Goal: Complete application form: Complete application form

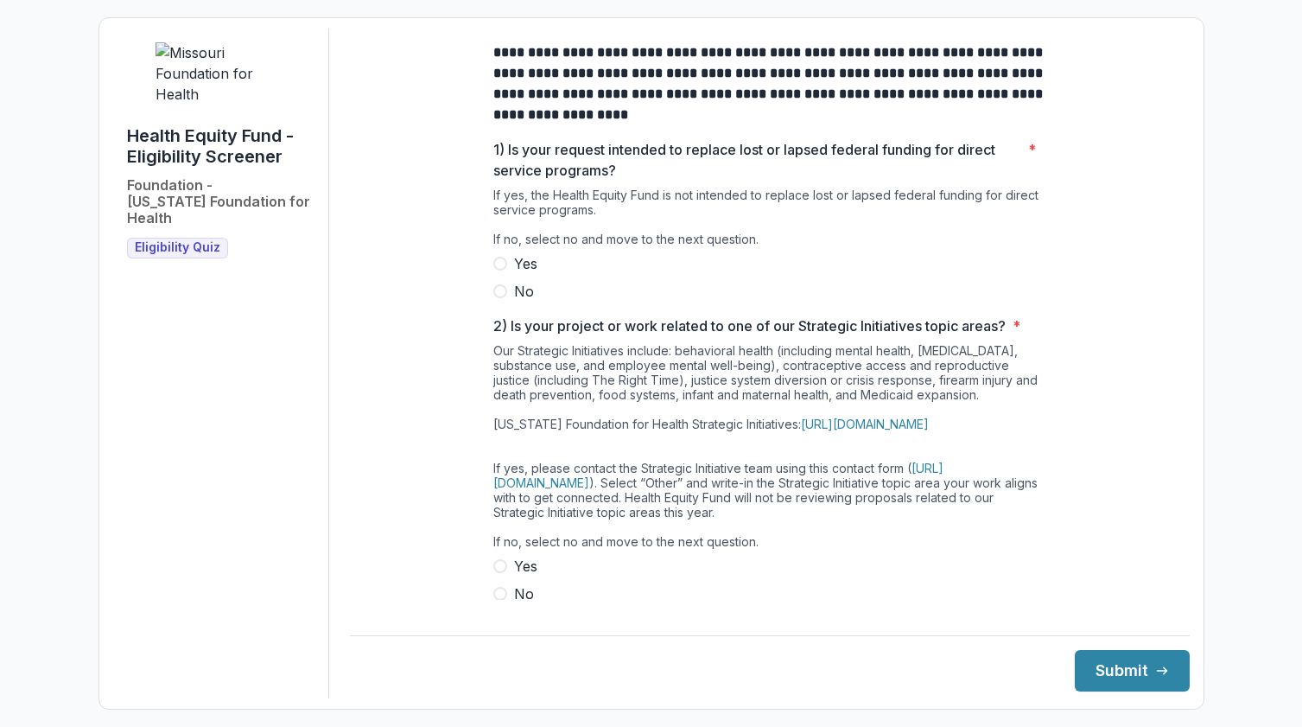
click at [514, 301] on span "No" at bounding box center [524, 291] width 20 height 21
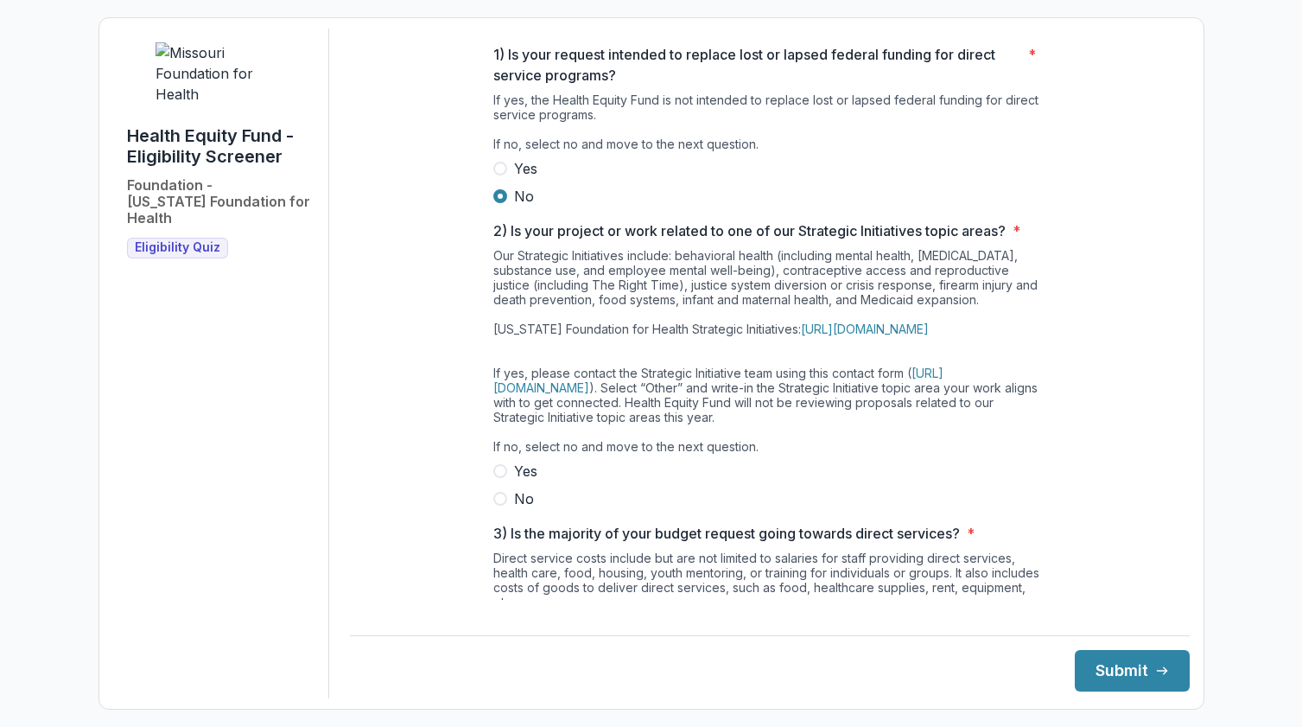
scroll to position [98, 0]
click at [504, 506] on label "No" at bounding box center [769, 495] width 553 height 21
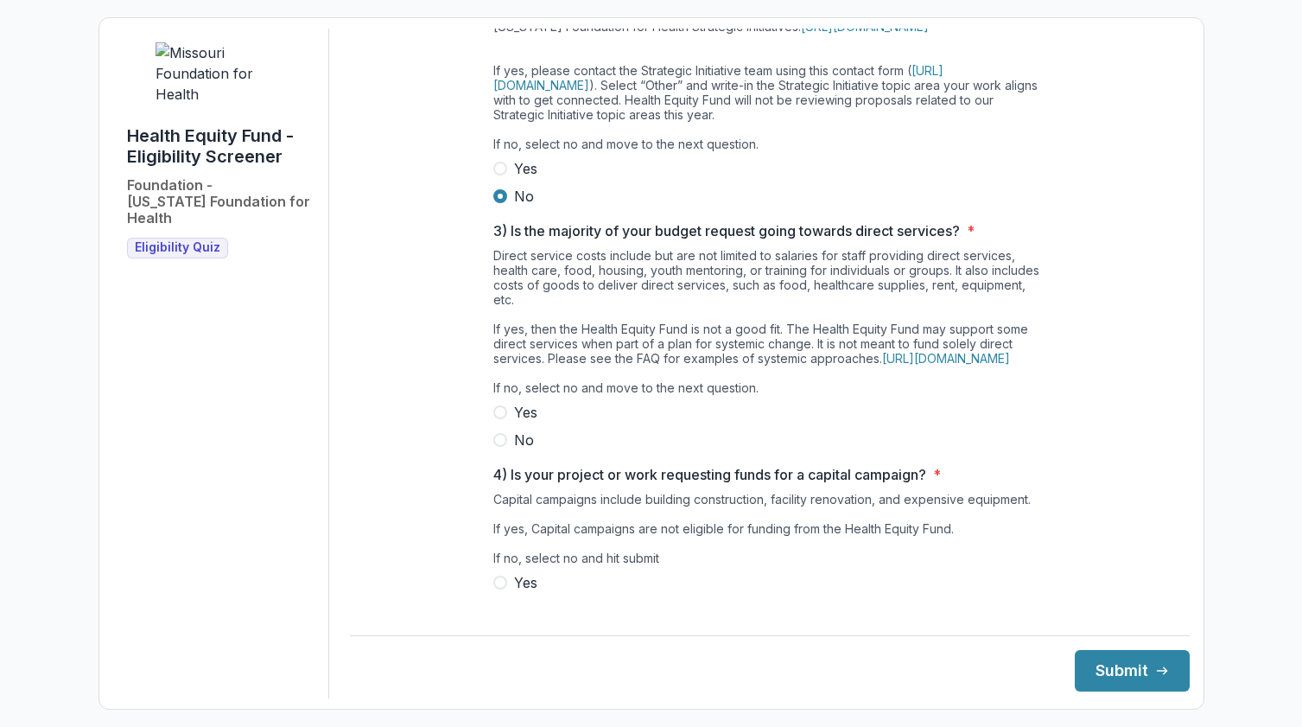
scroll to position [409, 0]
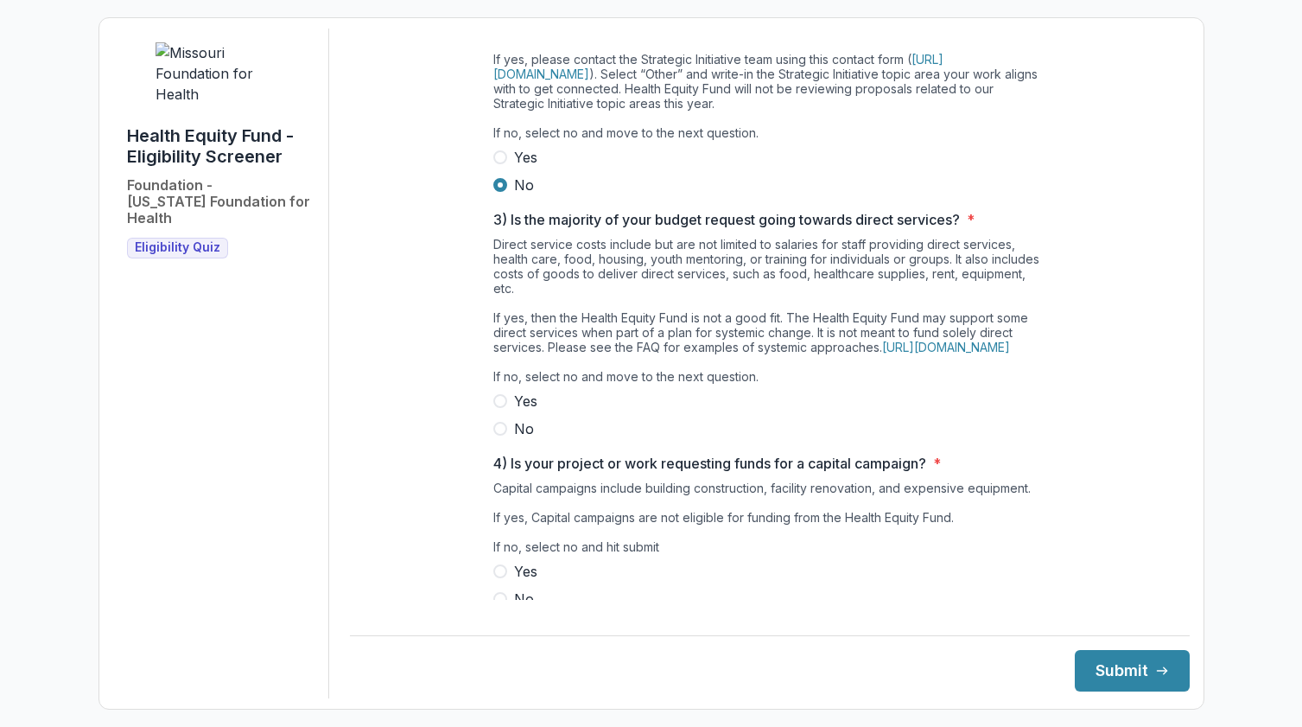
click at [515, 439] on label "No" at bounding box center [769, 428] width 553 height 21
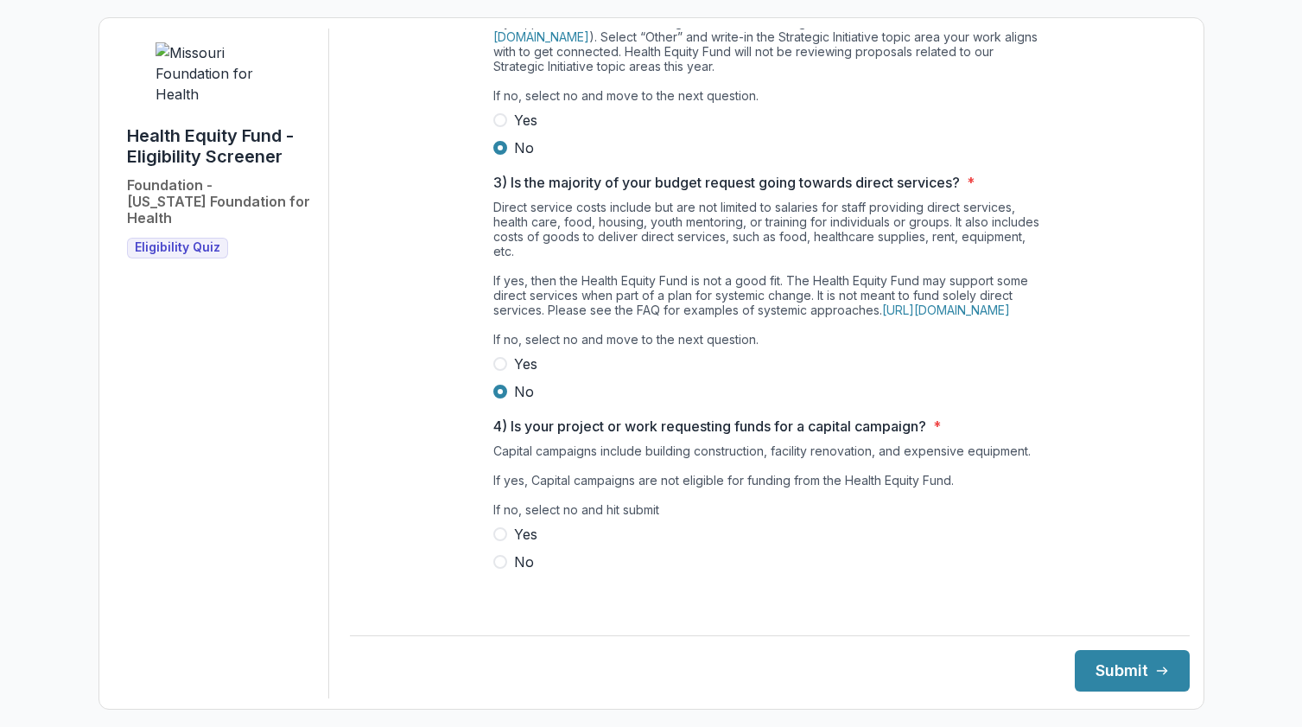
scroll to position [475, 0]
click at [514, 568] on span "No" at bounding box center [524, 561] width 20 height 21
click at [1116, 656] on button "Submit" at bounding box center [1132, 670] width 115 height 41
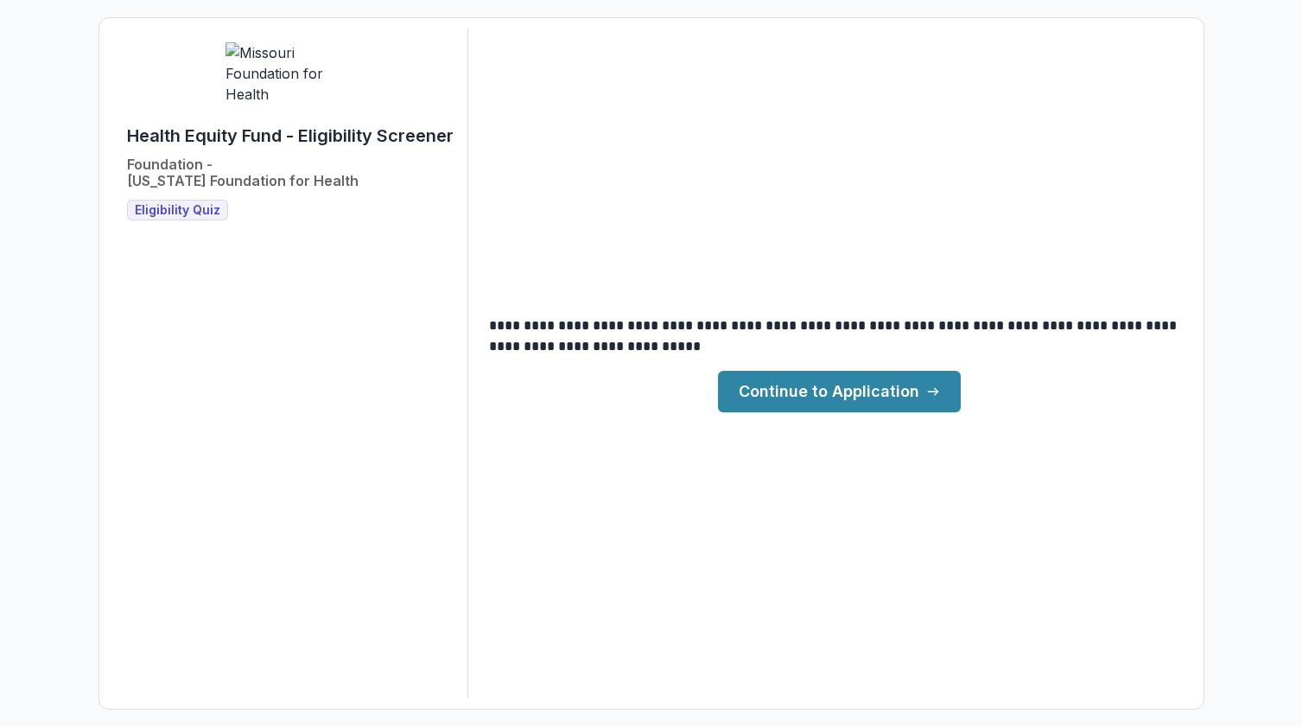
click at [862, 381] on link "Continue to Application" at bounding box center [839, 391] width 243 height 41
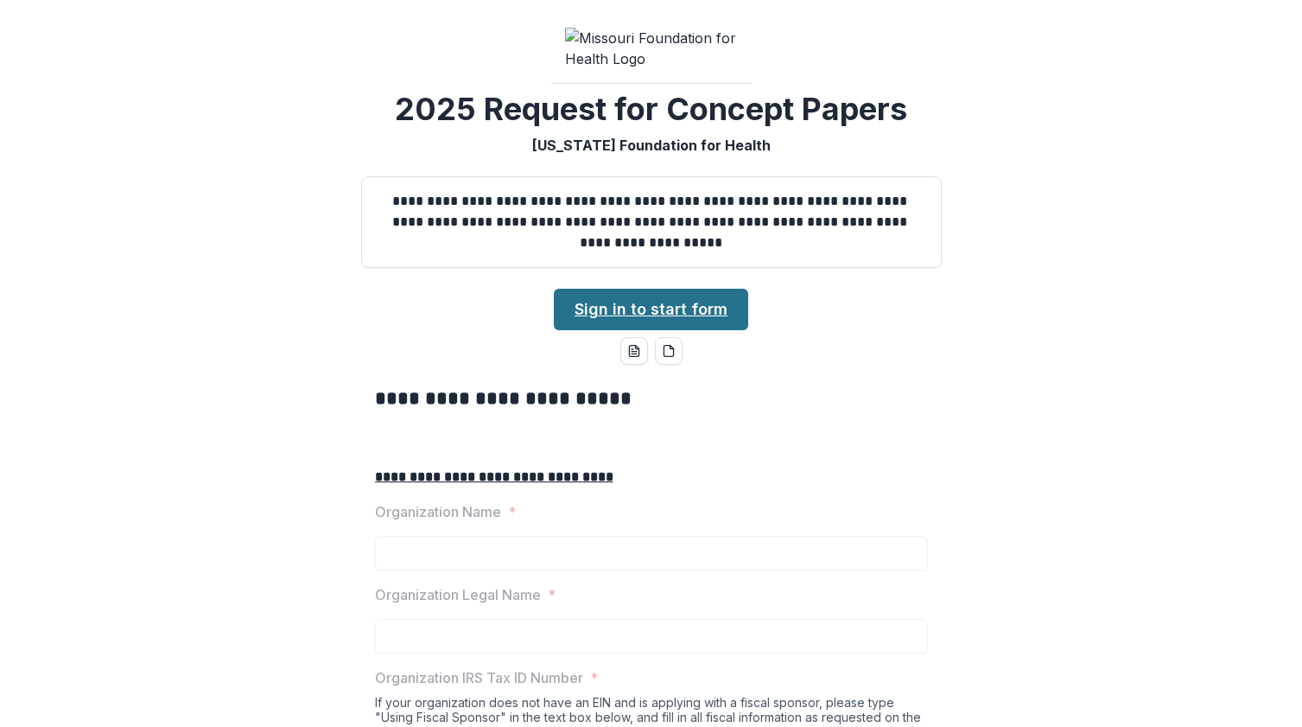
click at [638, 330] on link "Sign in to start form" at bounding box center [651, 309] width 194 height 41
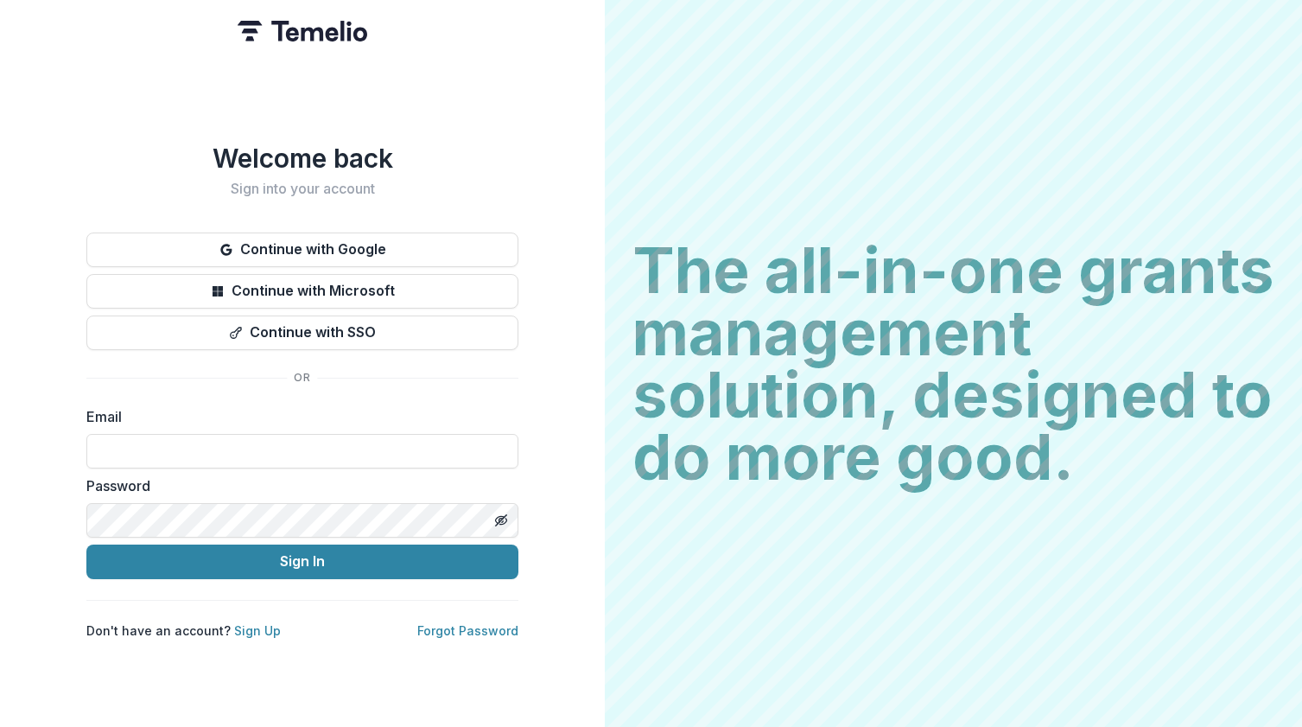
type input "**********"
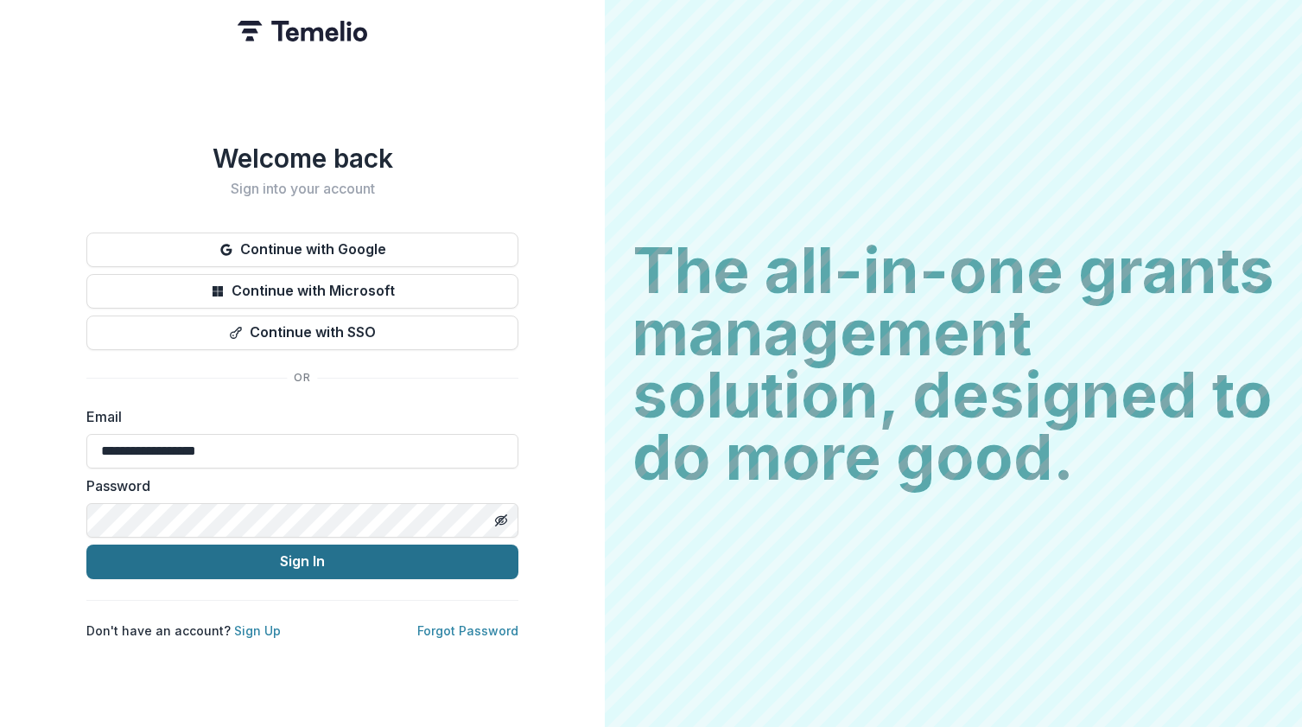
click at [270, 555] on button "Sign In" at bounding box center [302, 561] width 432 height 35
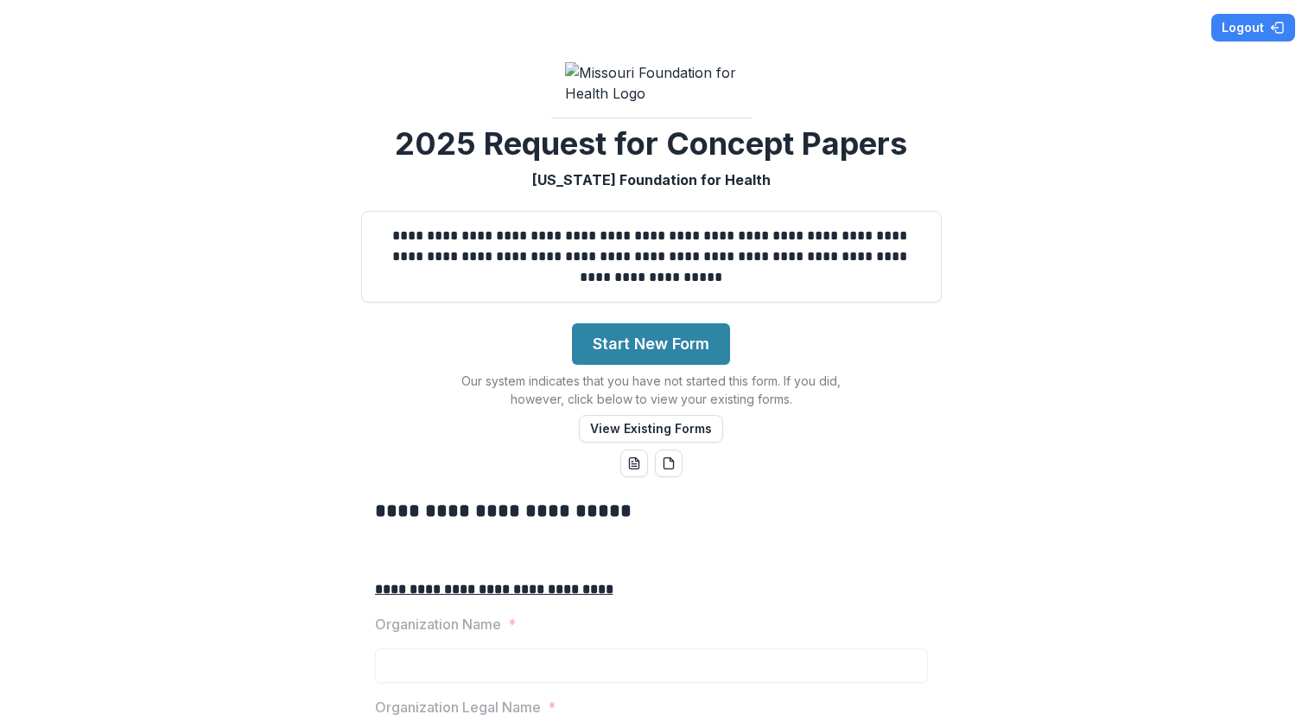
click at [729, 408] on p "Our system indicates that you have not started this form. If you did, however, …" at bounding box center [651, 389] width 432 height 36
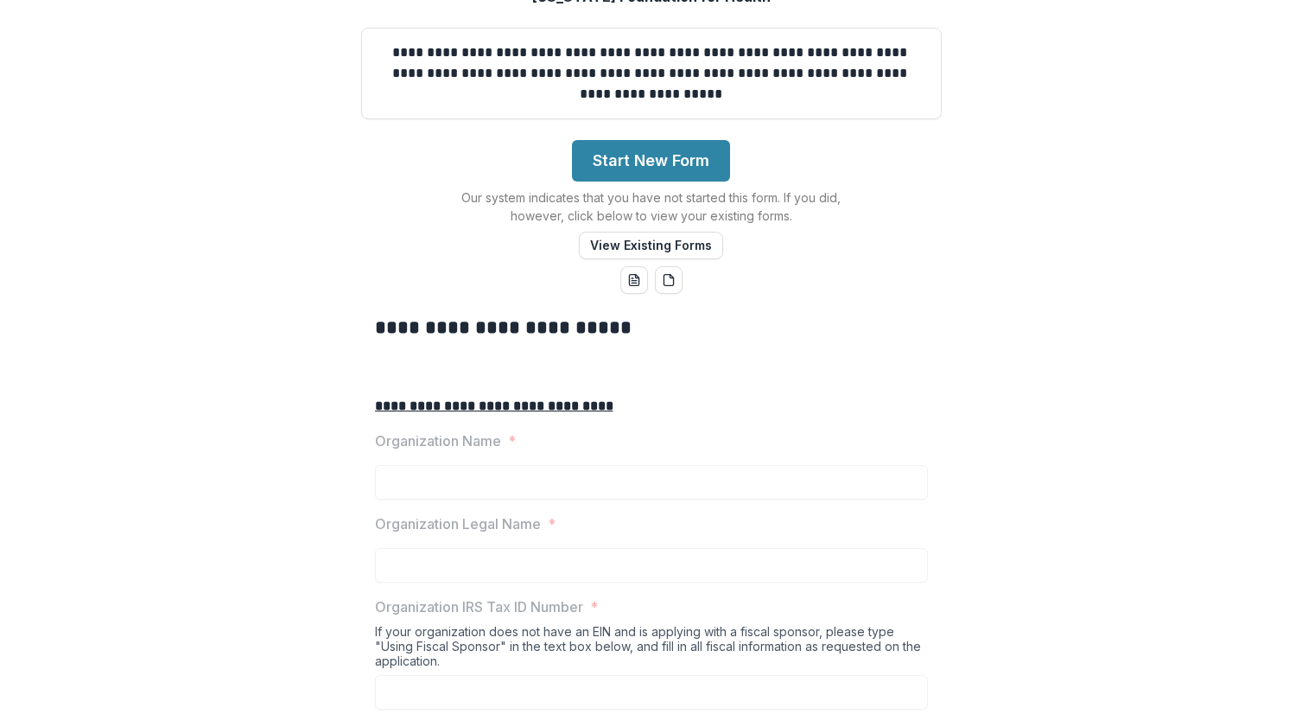
scroll to position [196, 0]
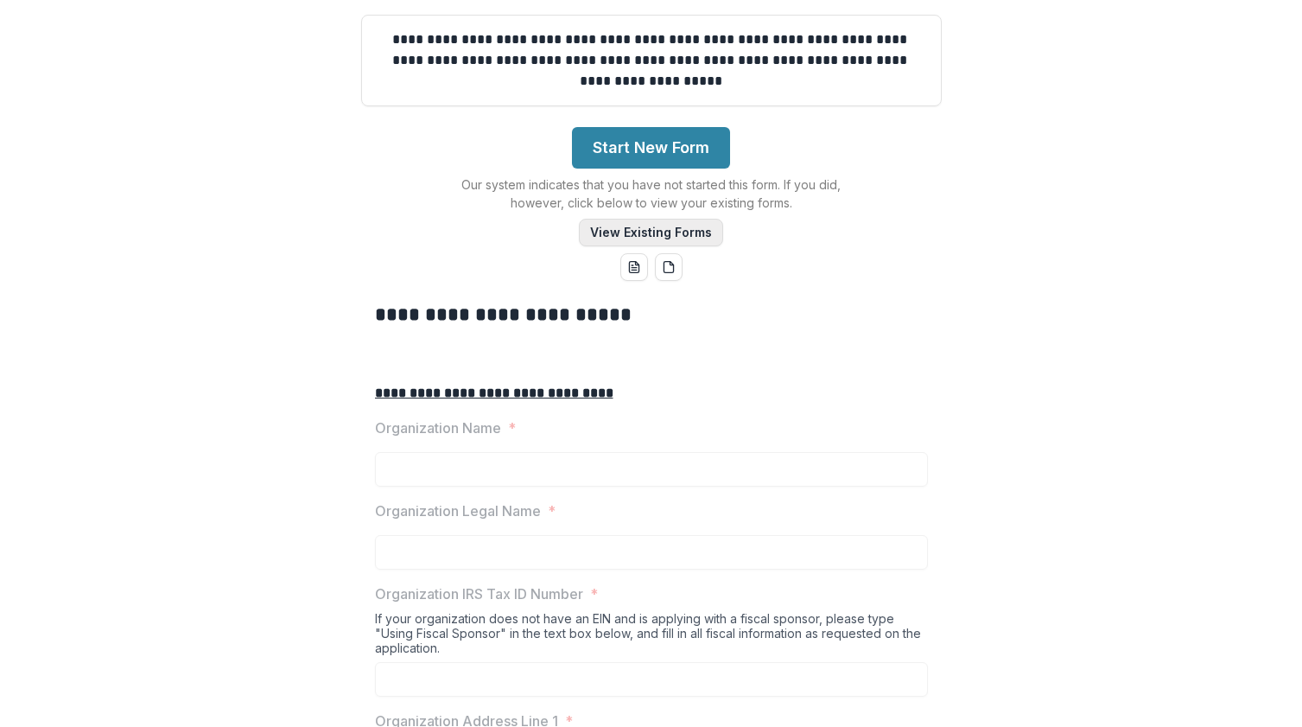
click at [666, 246] on button "View Existing Forms" at bounding box center [651, 233] width 144 height 28
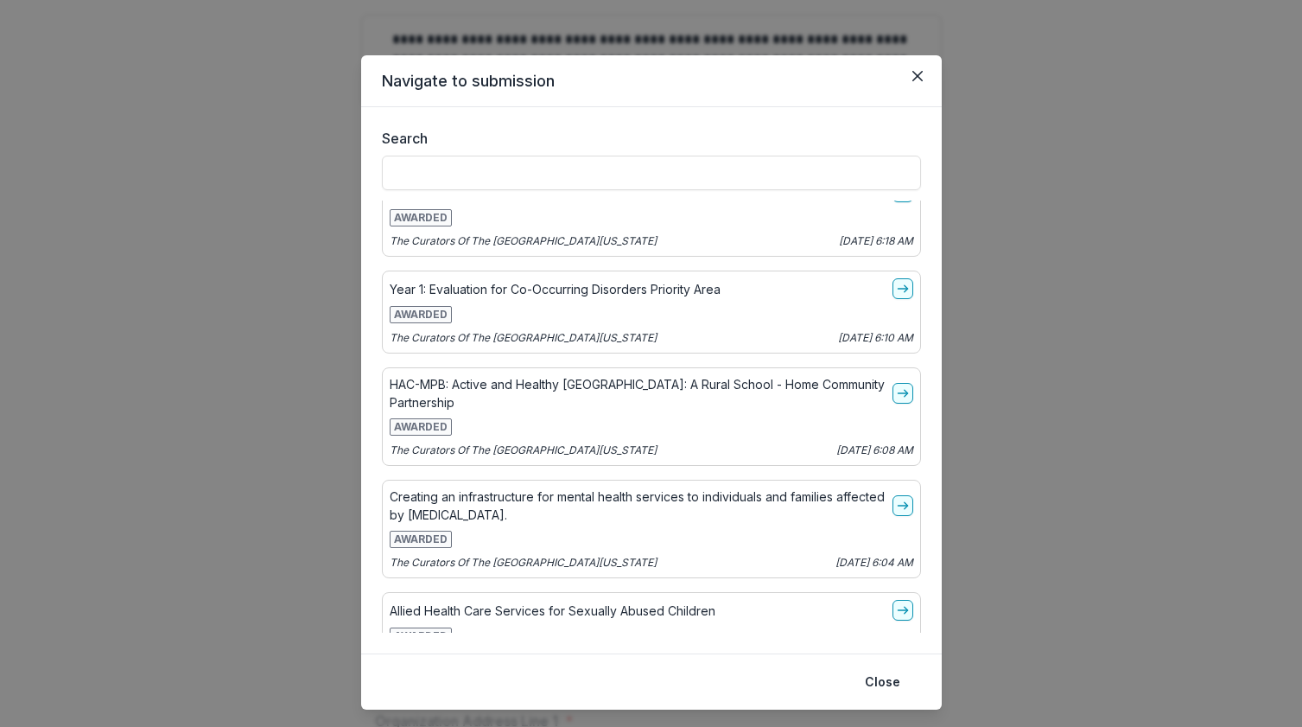
scroll to position [612, 0]
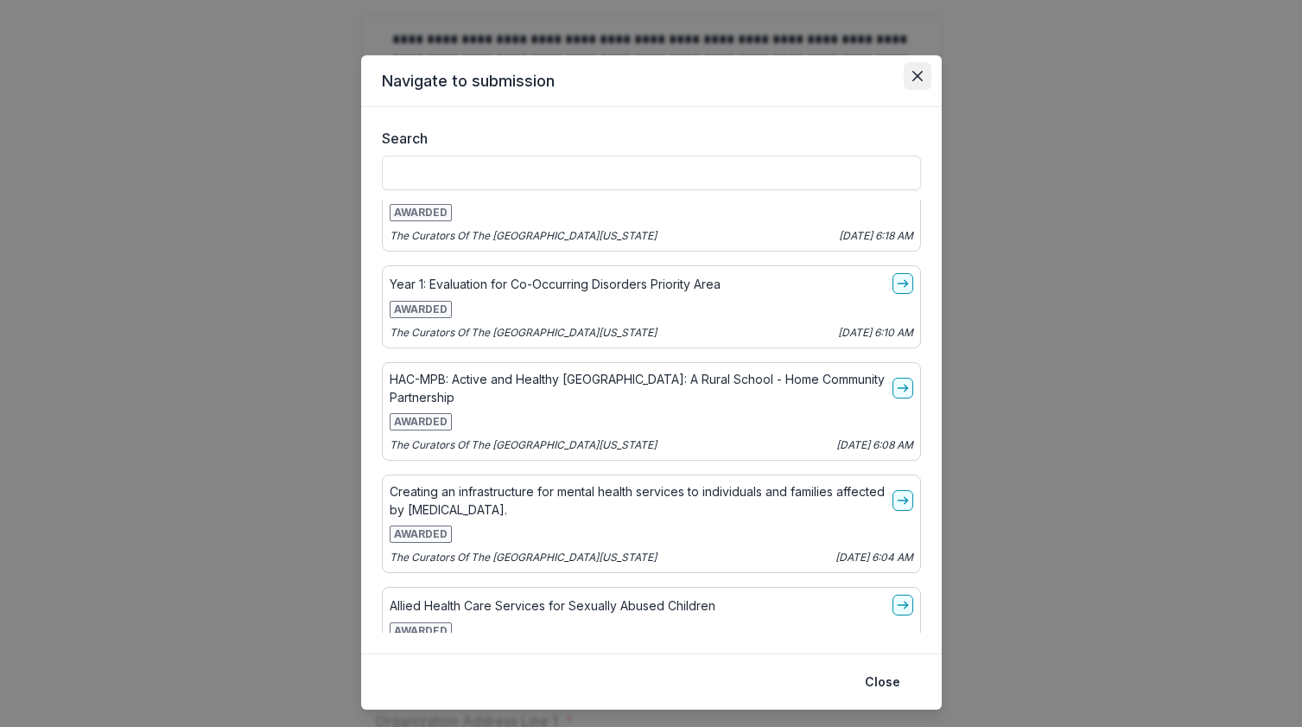
click at [915, 76] on icon "Close" at bounding box center [916, 76] width 10 height 10
